Goal: Find specific page/section: Find specific page/section

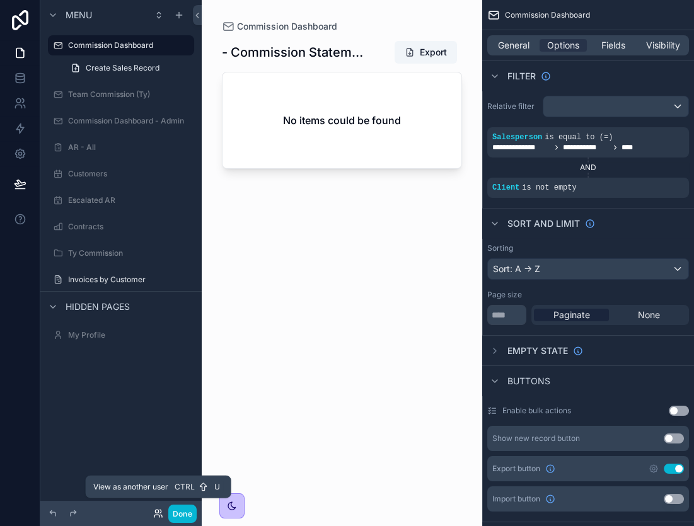
click at [156, 511] on icon at bounding box center [158, 513] width 10 height 10
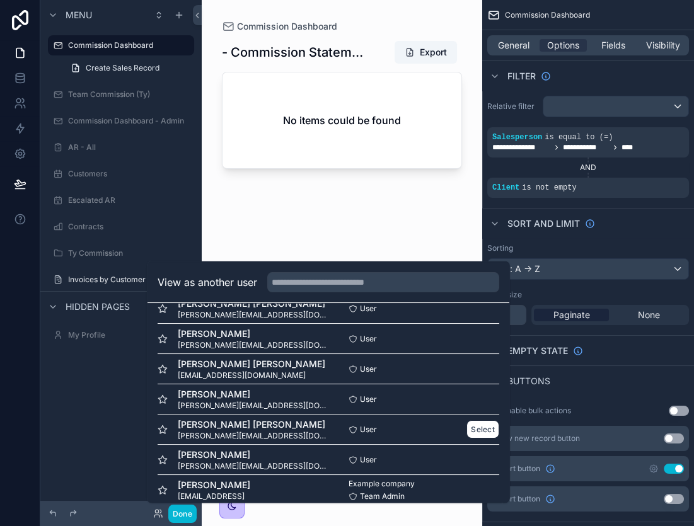
scroll to position [243, 0]
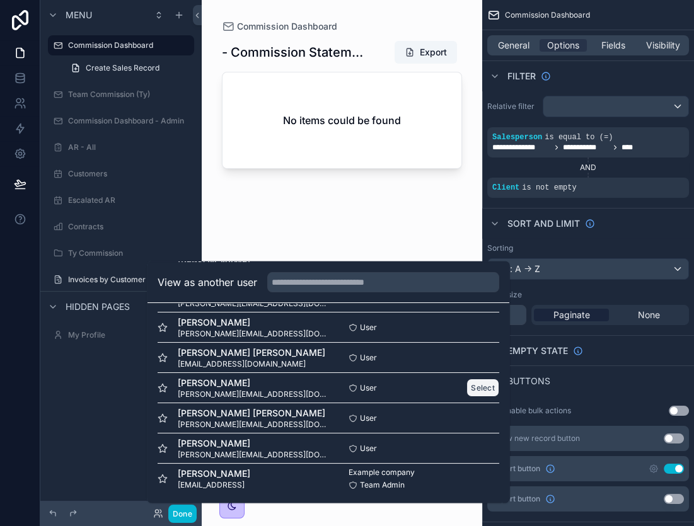
click at [474, 390] on button "Select" at bounding box center [482, 388] width 33 height 18
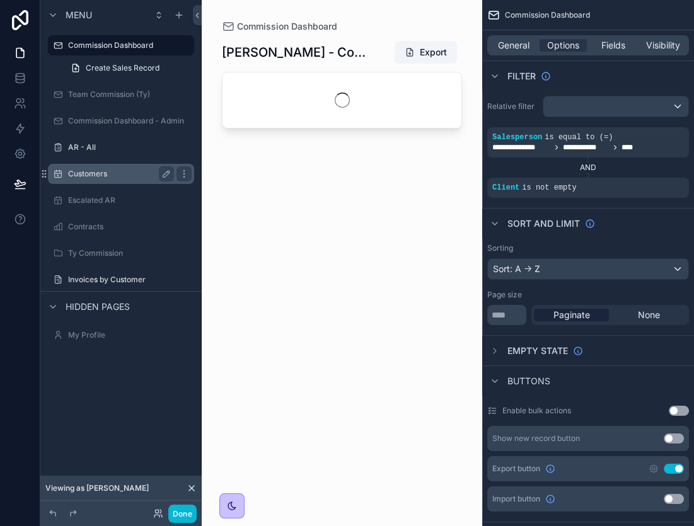
click at [117, 175] on label "Customers" at bounding box center [118, 174] width 101 height 10
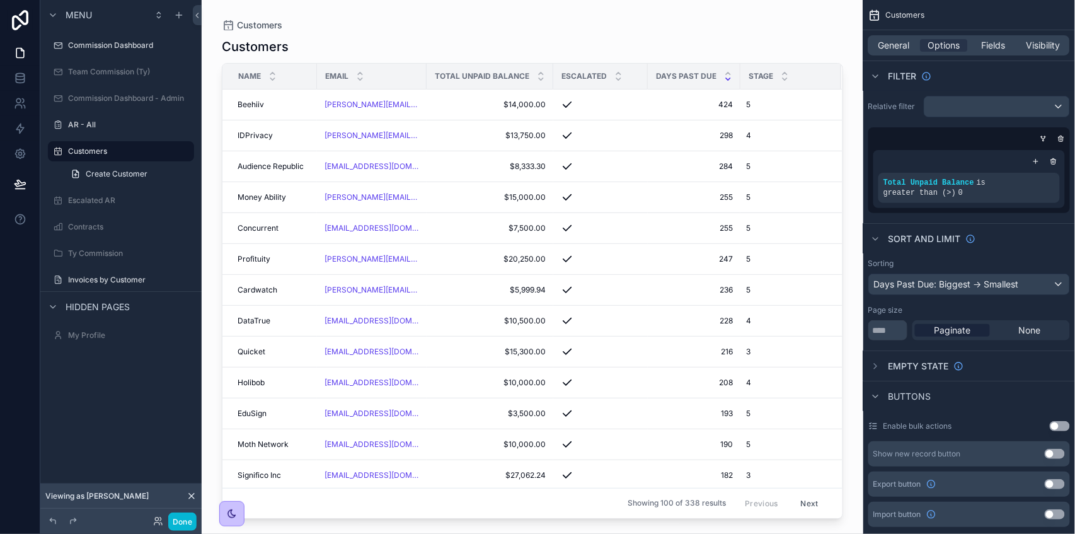
click at [126, 268] on div "Invoices by Customer" at bounding box center [120, 279] width 161 height 23
click at [124, 271] on div "Invoices by Customer" at bounding box center [120, 280] width 141 height 20
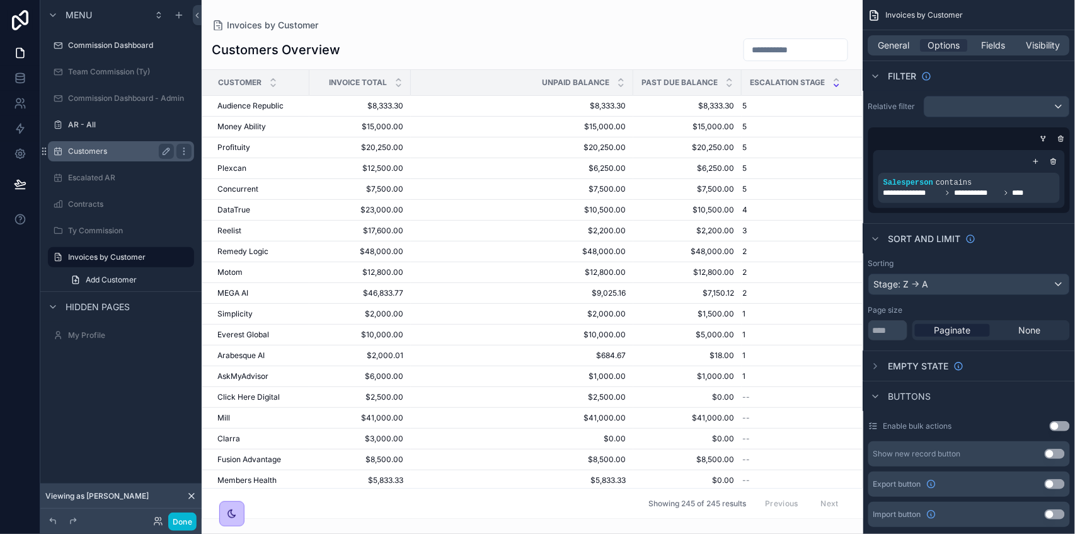
click at [112, 154] on label "Customers" at bounding box center [118, 151] width 101 height 10
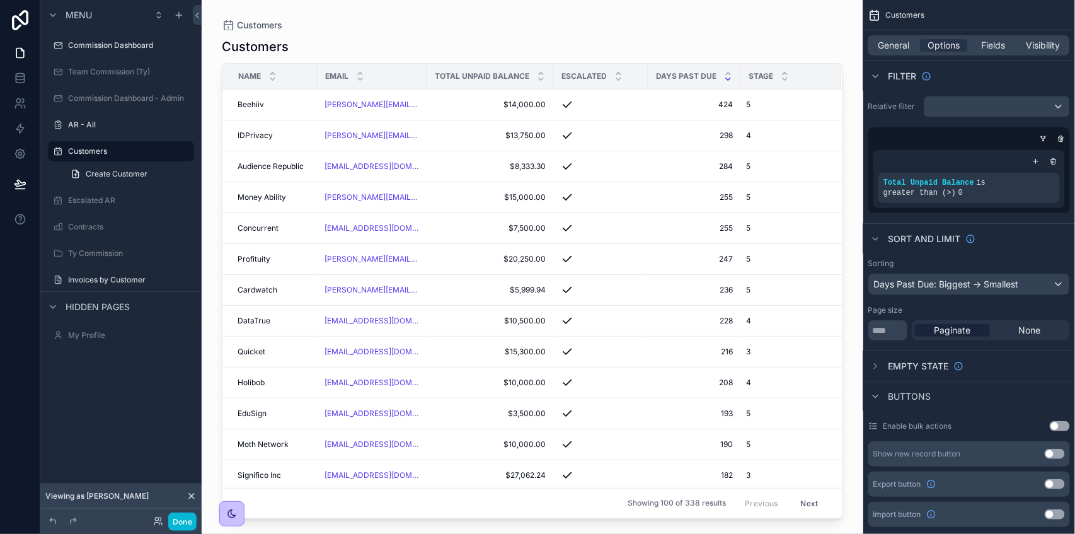
click at [693, 229] on div "scrollable content" at bounding box center [532, 259] width 661 height 518
click at [693, 40] on span "Visibility" at bounding box center [1044, 45] width 34 height 13
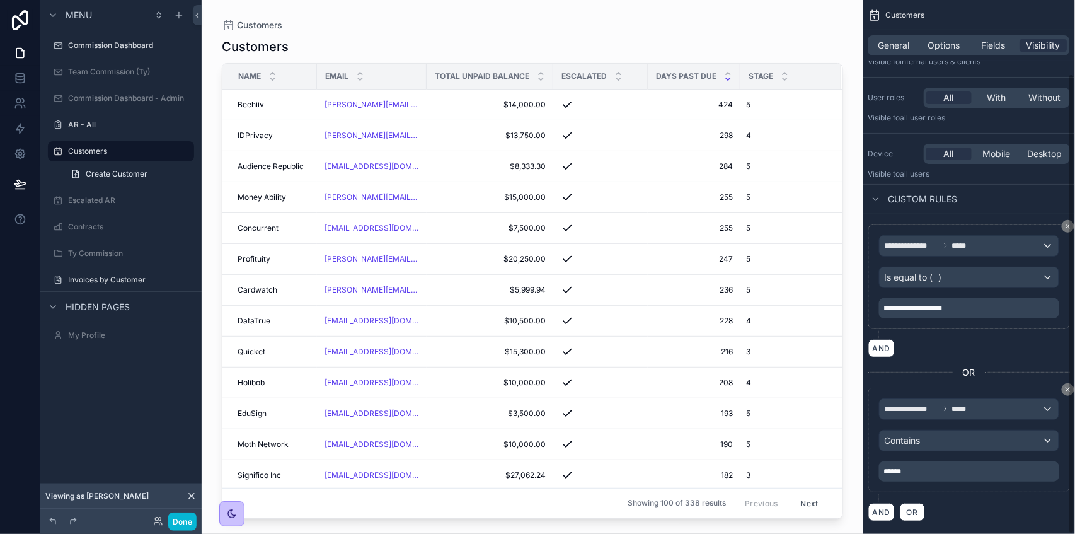
scroll to position [86, 0]
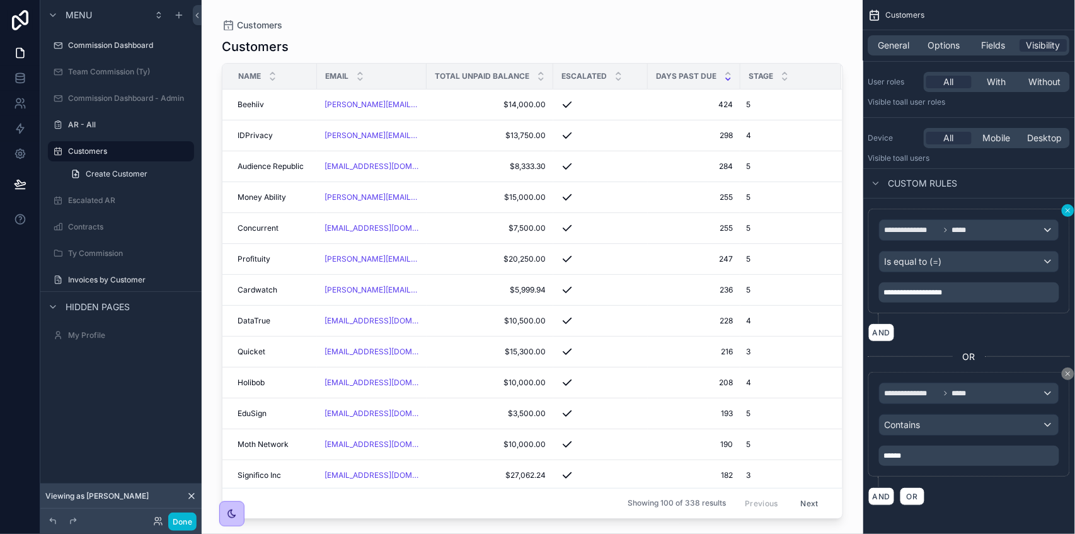
click at [693, 210] on icon "scrollable content" at bounding box center [1068, 211] width 4 height 4
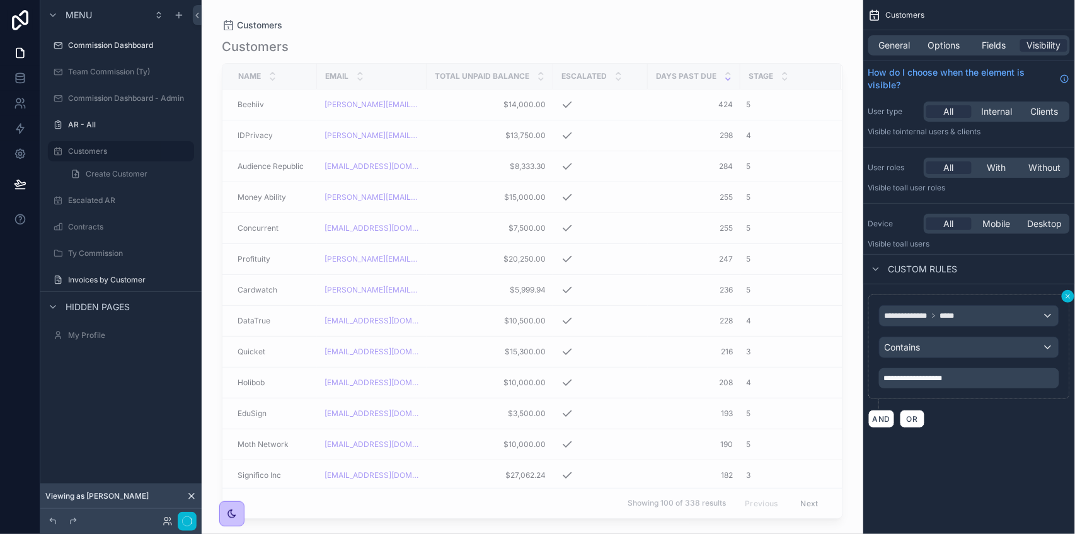
scroll to position [0, 0]
click at [126, 276] on label "Invoices by Customer" at bounding box center [118, 280] width 101 height 10
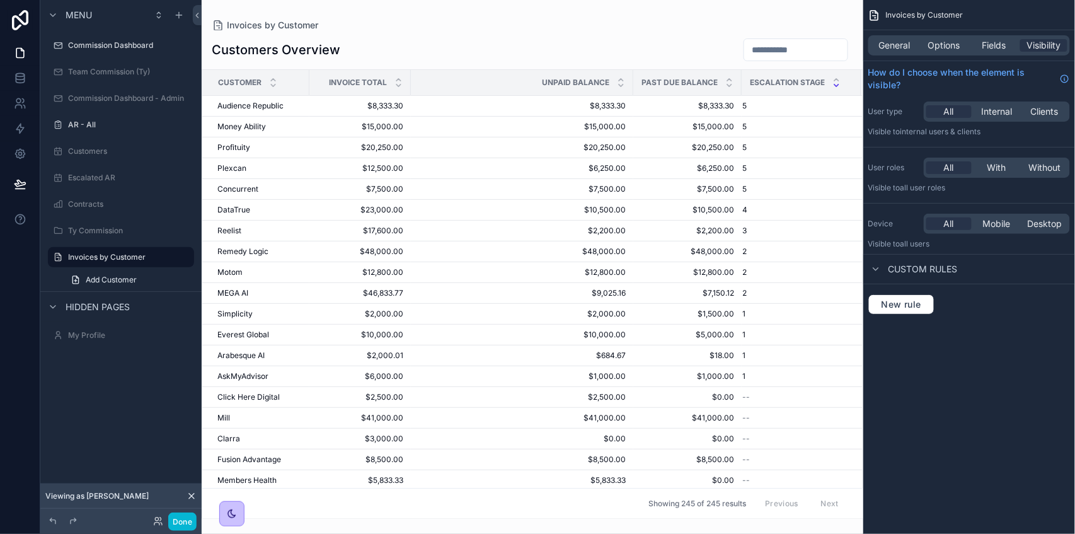
click at [597, 38] on div "scrollable content" at bounding box center [532, 267] width 661 height 534
click at [693, 39] on div "scrollable content" at bounding box center [795, 49] width 105 height 23
click at [693, 49] on input "scrollable content" at bounding box center [795, 50] width 103 height 18
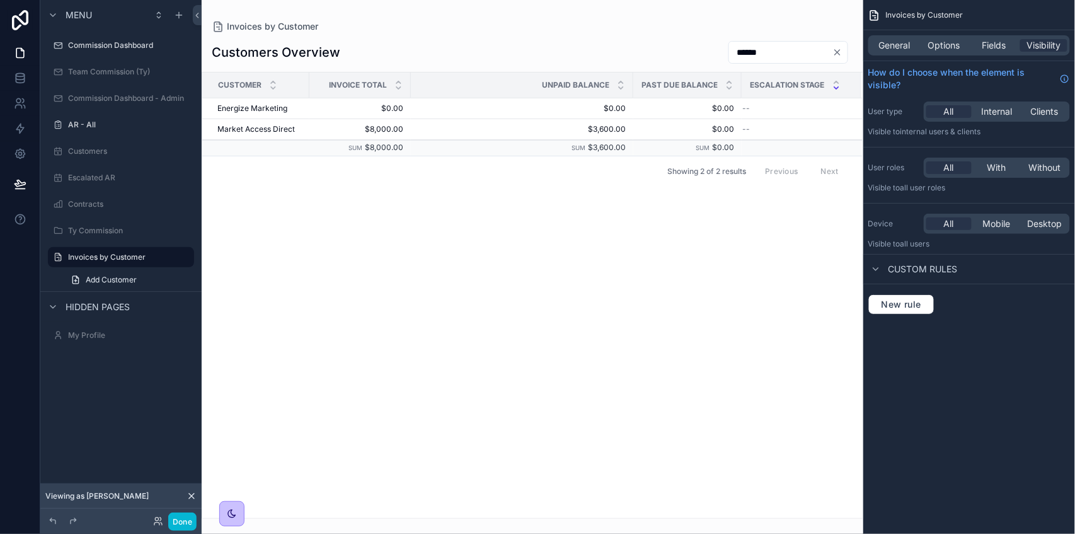
type input "******"
click at [350, 277] on div "Customer Invoice Total Unpaid Balance Past Due Balance Escalation Stage Energiz…" at bounding box center [532, 294] width 660 height 445
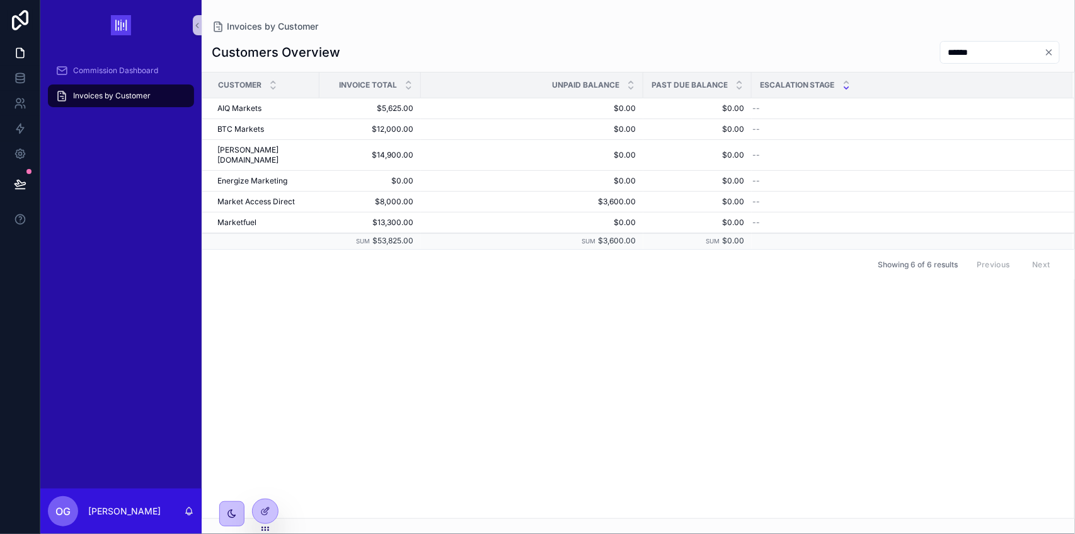
click at [1050, 53] on icon "Clear" at bounding box center [1048, 52] width 5 height 5
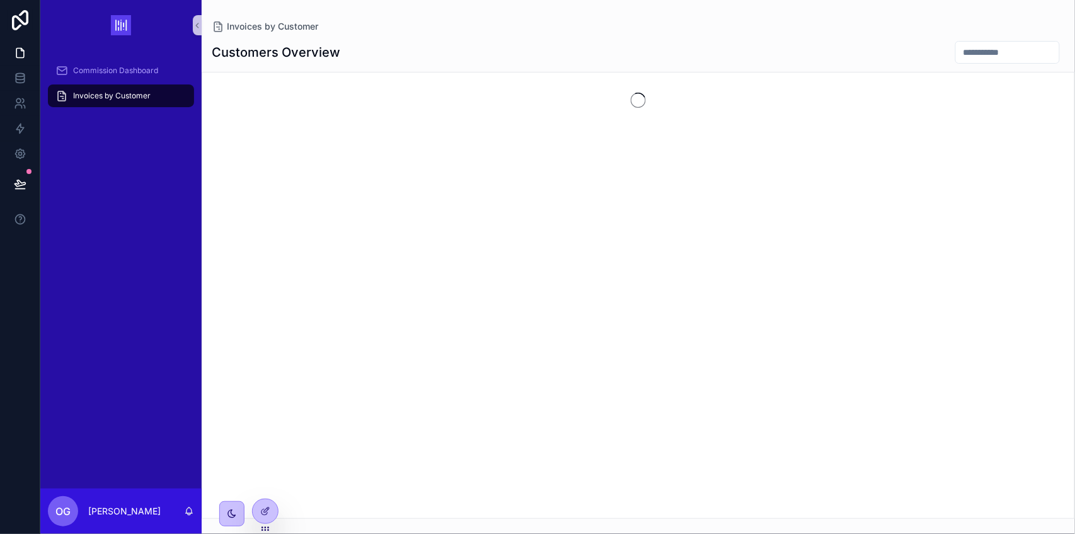
click at [24, 175] on button at bounding box center [20, 183] width 28 height 35
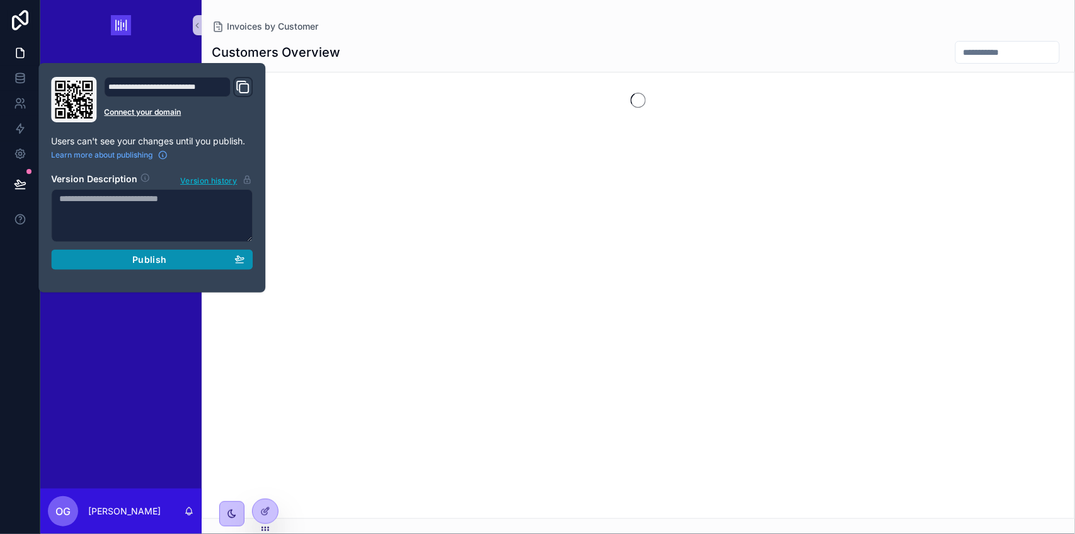
click at [89, 263] on div "Publish" at bounding box center [151, 259] width 185 height 11
